Goal: Task Accomplishment & Management: Manage account settings

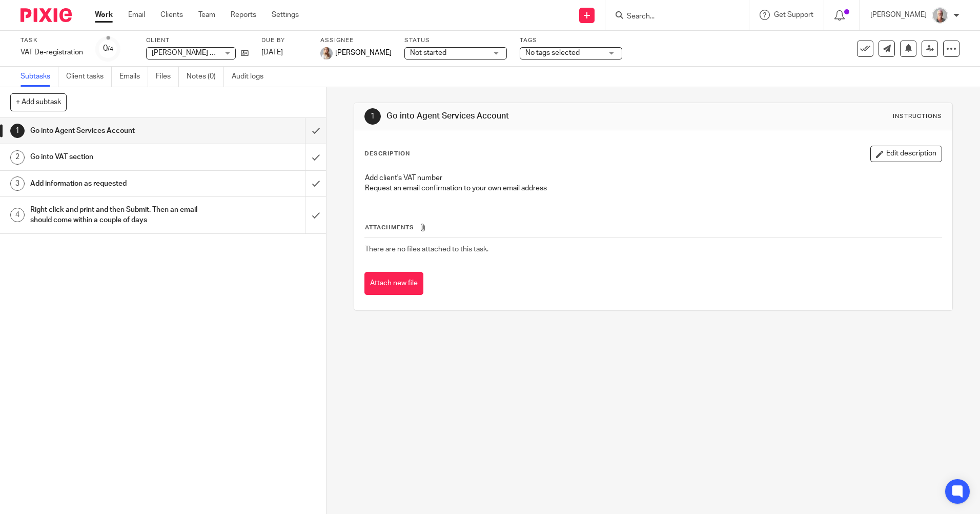
click at [656, 14] on input "Search" at bounding box center [672, 16] width 92 height 9
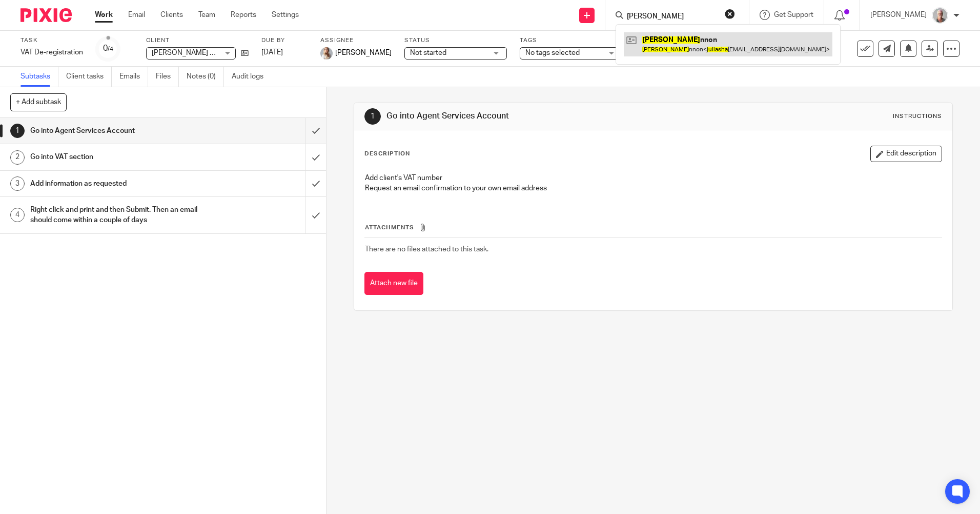
type input "julia Sha"
click at [690, 53] on link at bounding box center [728, 44] width 209 height 24
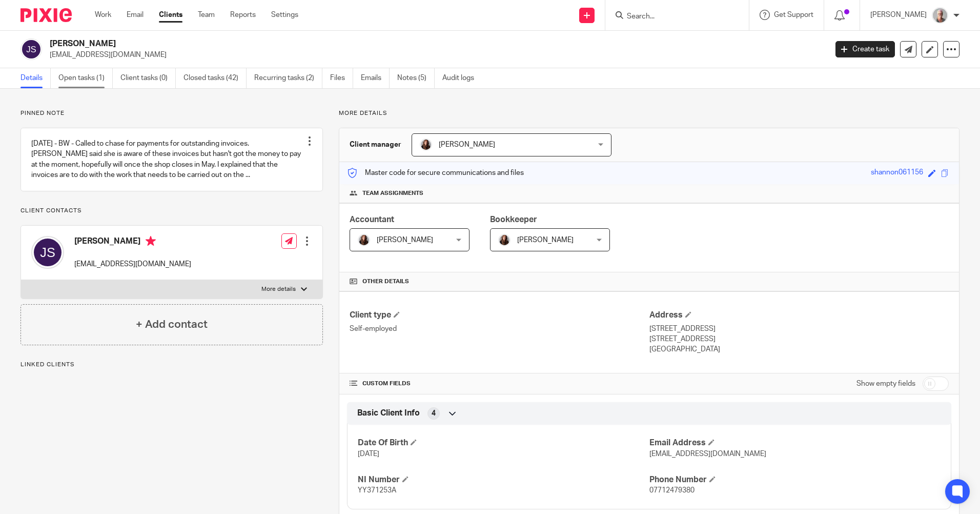
click at [75, 83] on link "Open tasks (1)" at bounding box center [85, 78] width 54 height 20
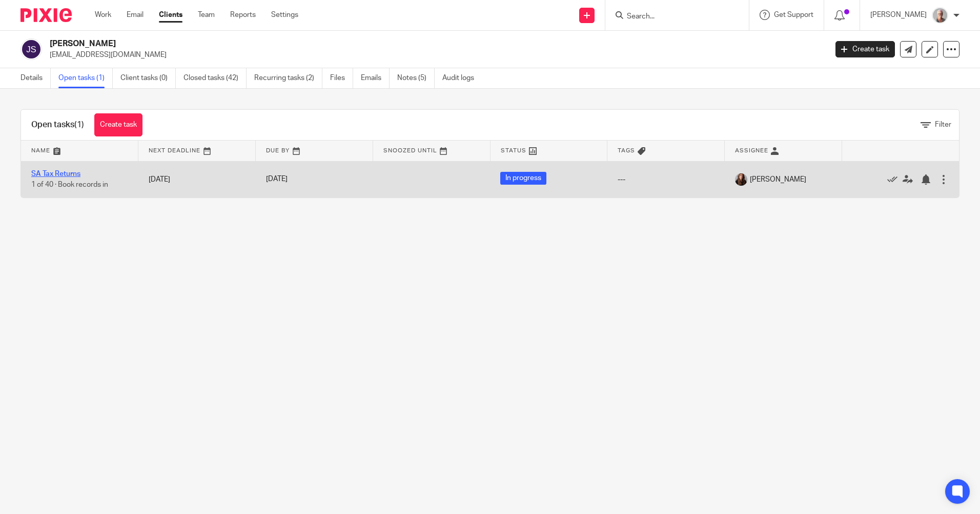
click at [67, 175] on link "SA Tax Returns" at bounding box center [55, 173] width 49 height 7
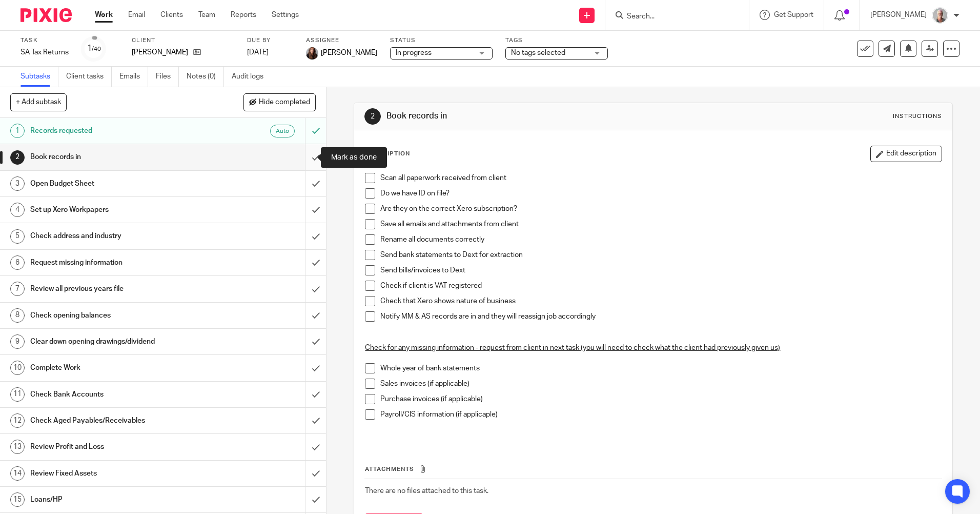
click at [306, 157] on input "submit" at bounding box center [163, 157] width 326 height 26
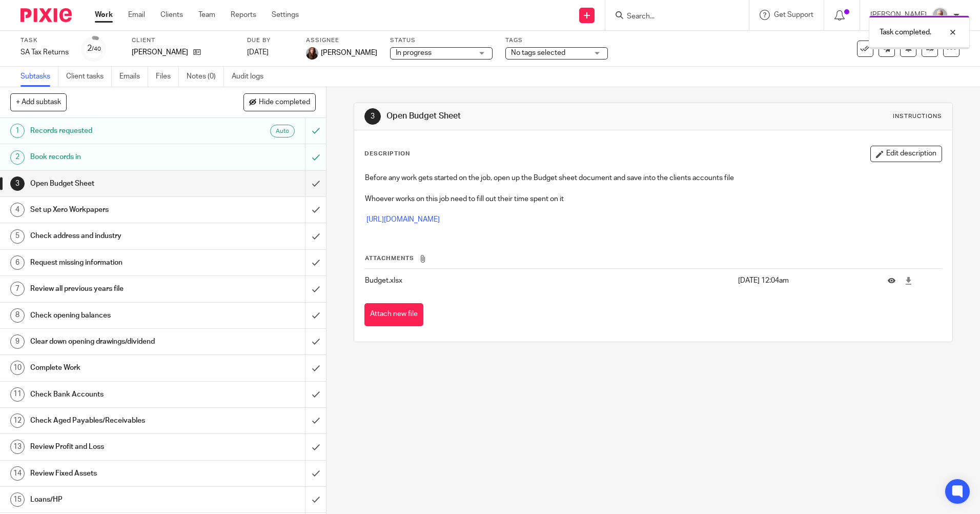
click at [118, 157] on h1 "Book records in" at bounding box center [118, 156] width 176 height 15
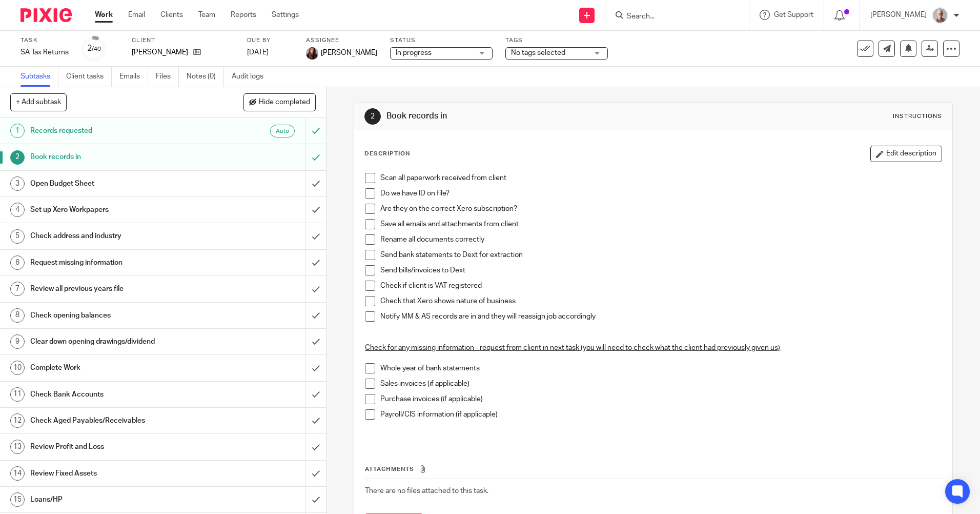
click at [366, 178] on span at bounding box center [370, 178] width 10 height 10
click at [367, 194] on span at bounding box center [370, 193] width 10 height 10
click at [365, 258] on span at bounding box center [370, 255] width 10 height 10
click at [293, 50] on link "[DATE]" at bounding box center [270, 52] width 46 height 11
click at [584, 54] on div "No tags selected" at bounding box center [556, 53] width 103 height 12
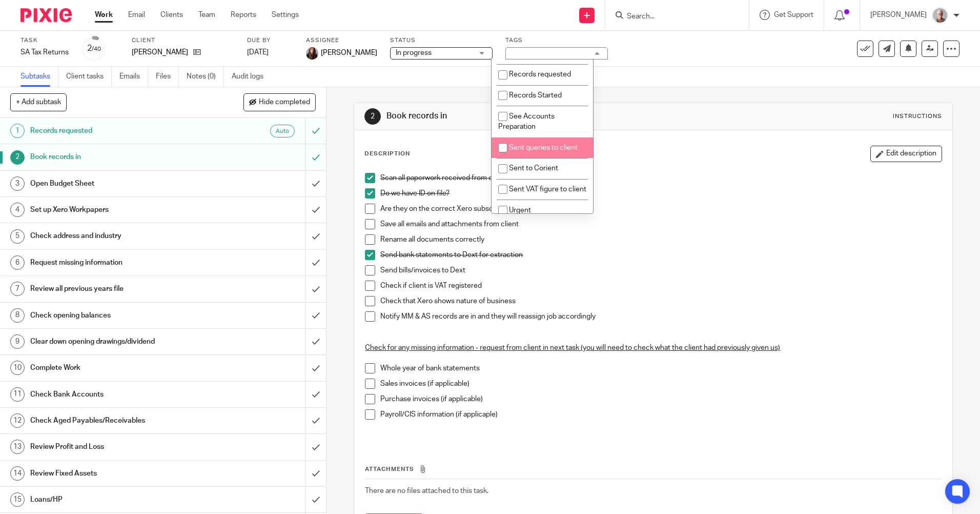
scroll to position [256, 0]
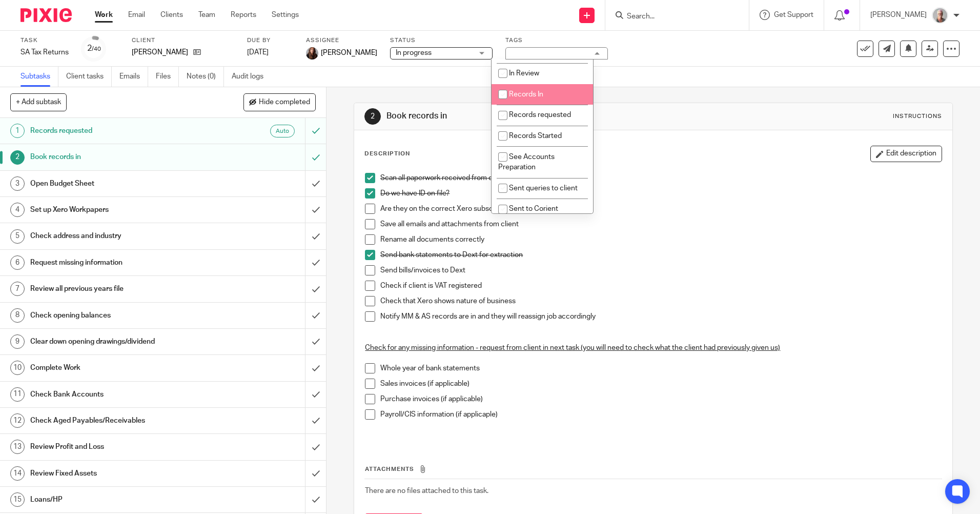
click at [501, 104] on input "checkbox" at bounding box center [502, 94] width 19 height 19
checkbox input "true"
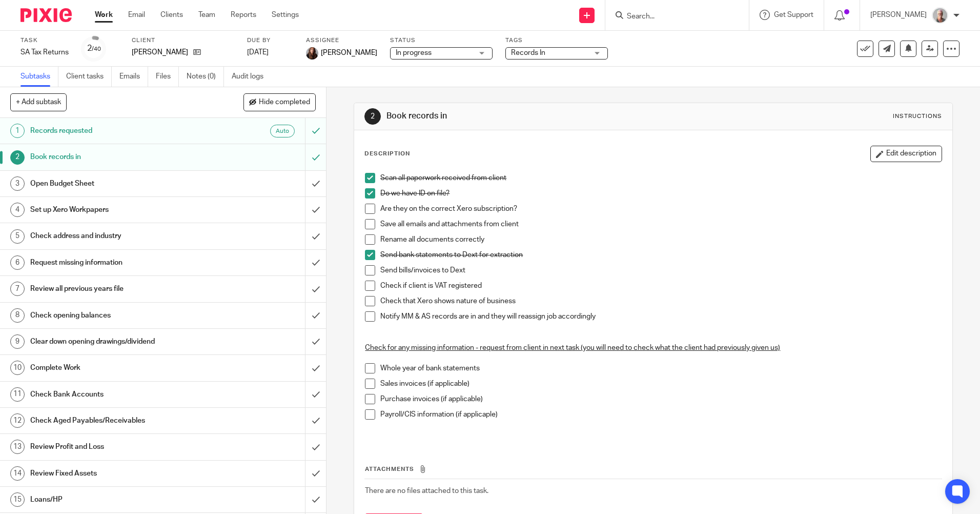
click at [707, 196] on p "Do we have ID on file?" at bounding box center [660, 193] width 561 height 10
